Goal: Navigation & Orientation: Find specific page/section

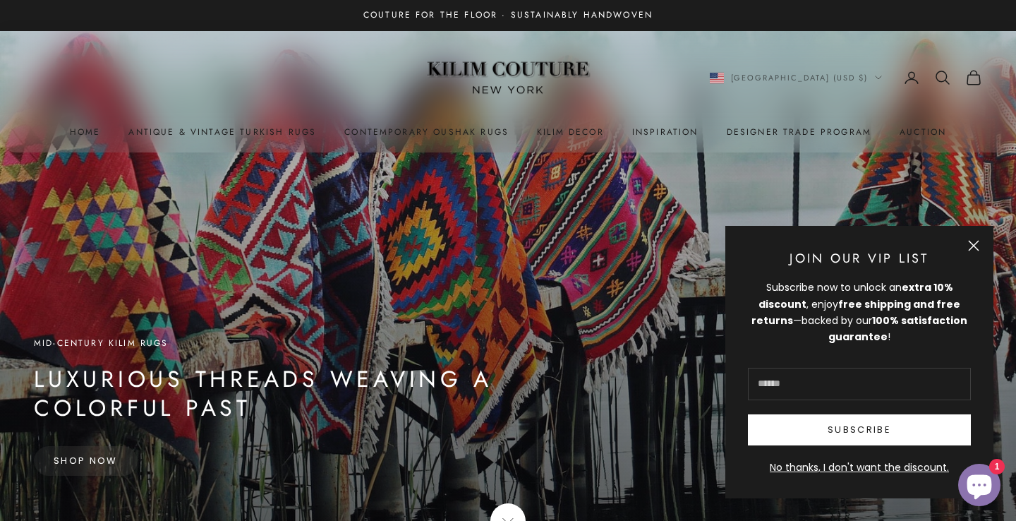
click at [975, 82] on icon "Secondary navigation" at bounding box center [973, 77] width 17 height 17
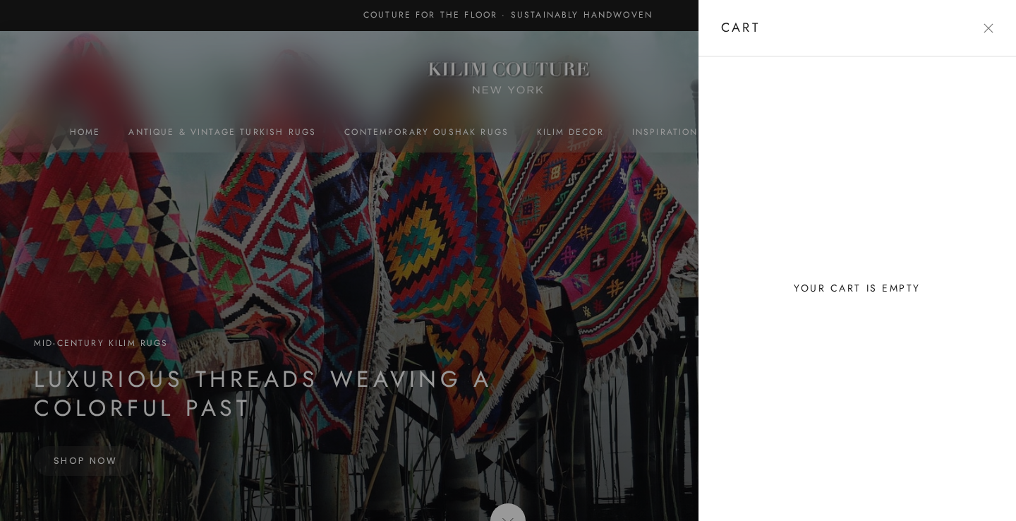
click at [992, 31] on button "Close" at bounding box center [988, 28] width 10 height 10
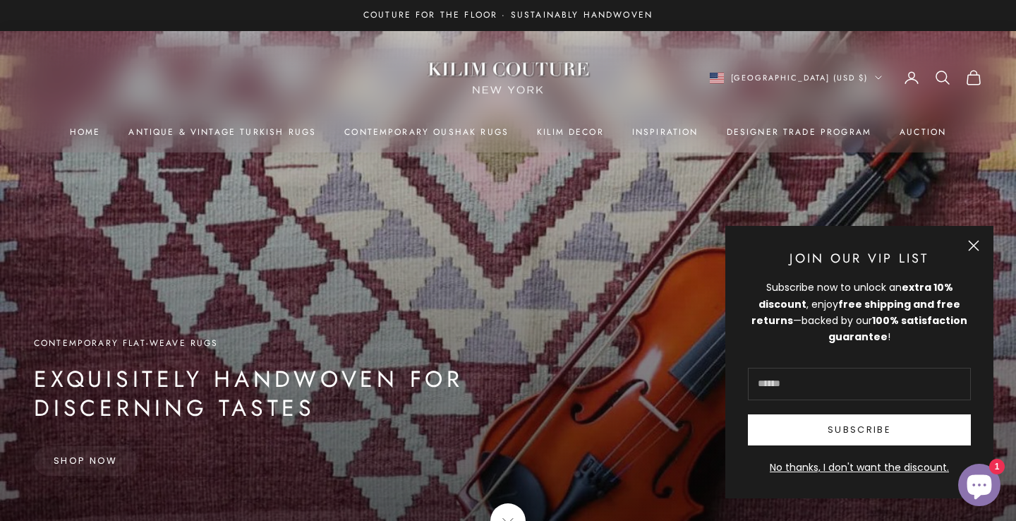
click at [974, 246] on button "Close" at bounding box center [973, 245] width 11 height 11
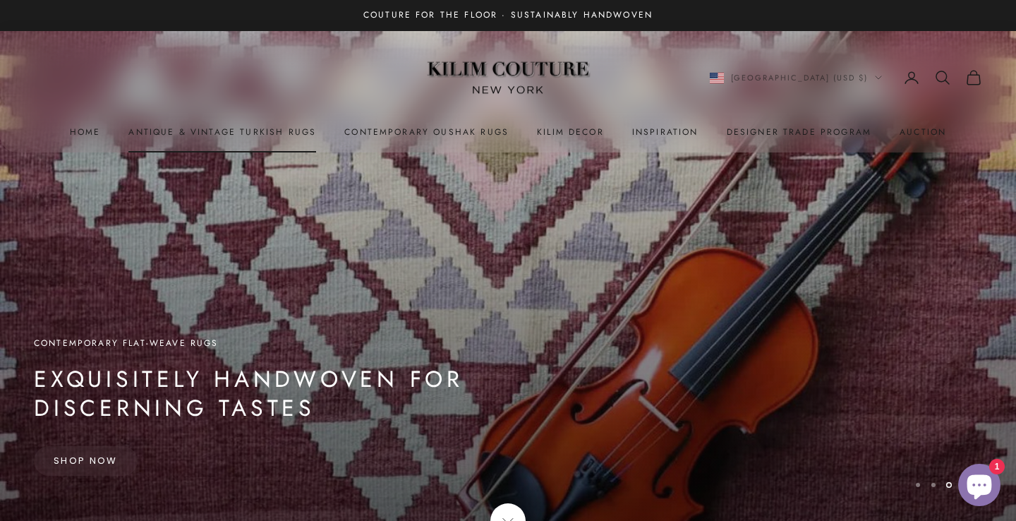
click at [210, 131] on link "Antique & Vintage Turkish Rugs" at bounding box center [222, 132] width 188 height 14
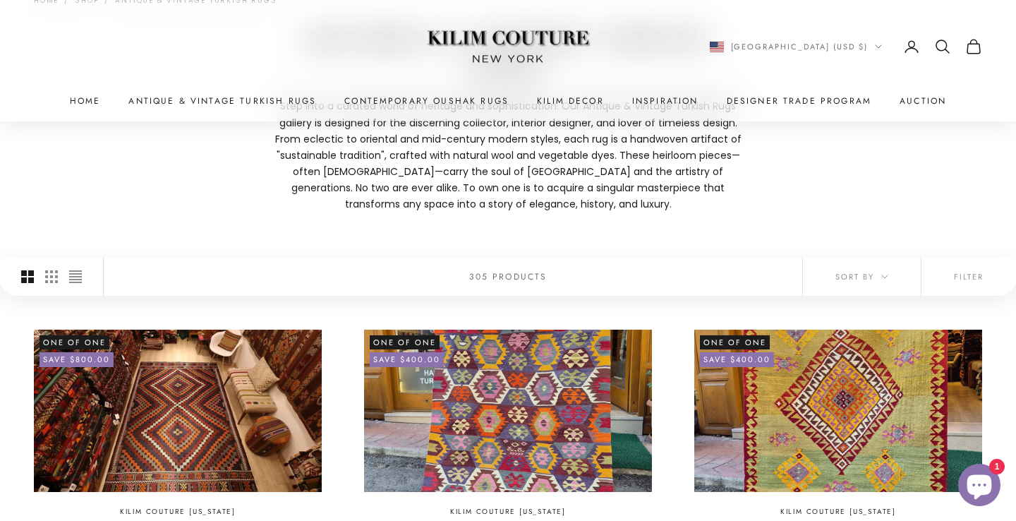
scroll to position [241, 0]
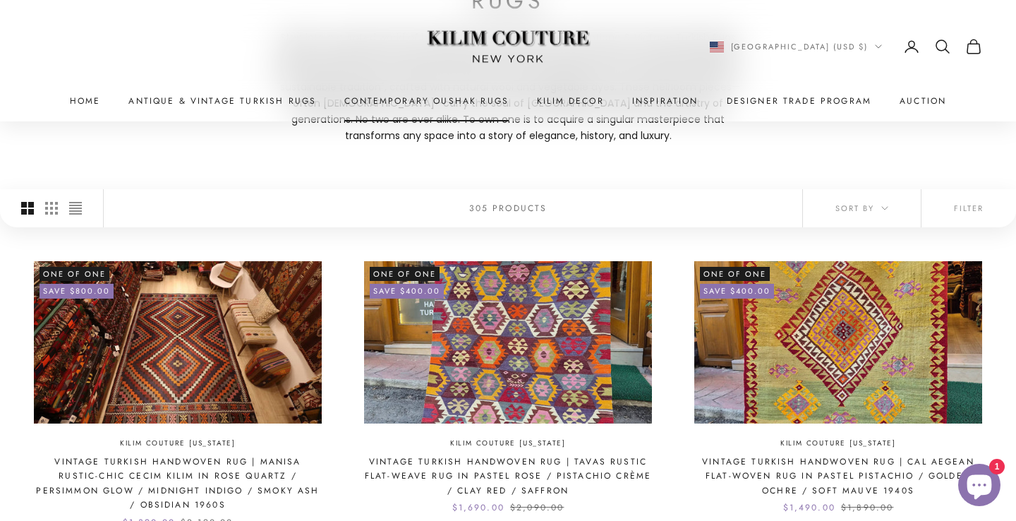
click at [429, 102] on link "Contemporary Oushak Rugs" at bounding box center [426, 101] width 164 height 14
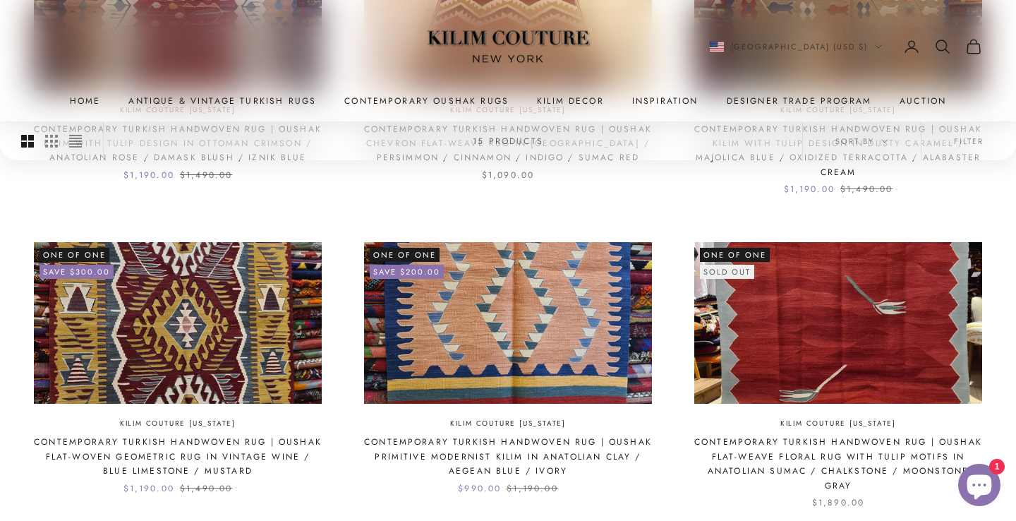
scroll to position [1229, 0]
